Goal: Information Seeking & Learning: Learn about a topic

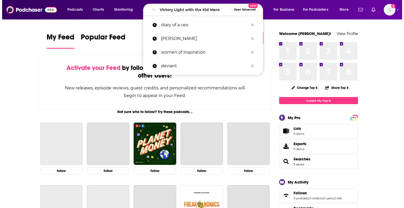
scroll to position [0, 2]
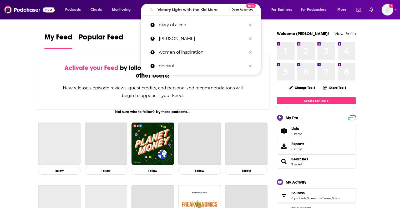
type input "Victory Light with the Kid Mero"
click at [184, 10] on input "Victory Light with the Kid Mero" at bounding box center [192, 10] width 74 height 8
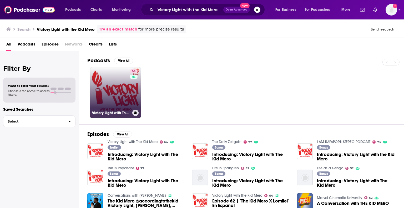
click at [126, 93] on link "64 Victory Light with The Kid Mero" at bounding box center [115, 92] width 51 height 51
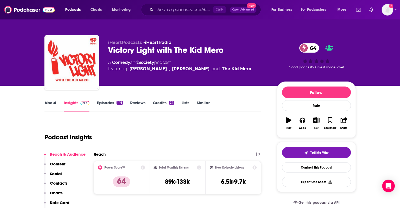
click at [103, 103] on link "Episodes 146" at bounding box center [110, 106] width 26 height 12
